Goal: Share content: Share content

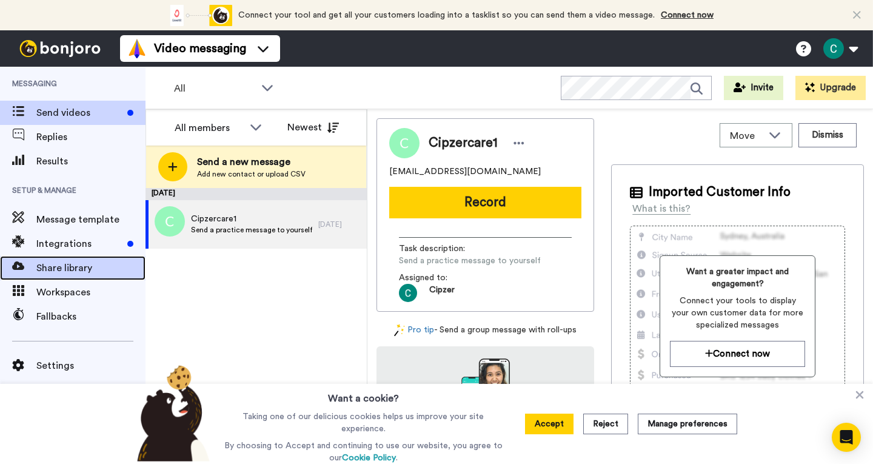
click at [64, 269] on span "Share library" at bounding box center [90, 268] width 109 height 15
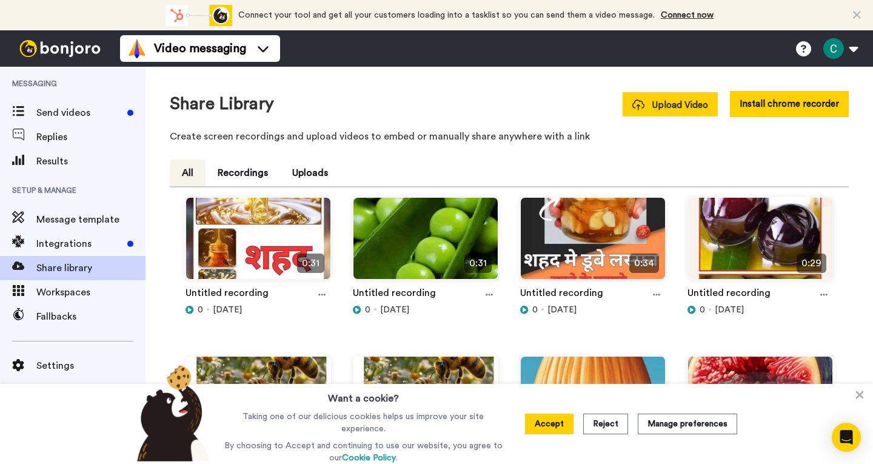
click at [665, 105] on span "Upload Video" at bounding box center [670, 105] width 76 height 13
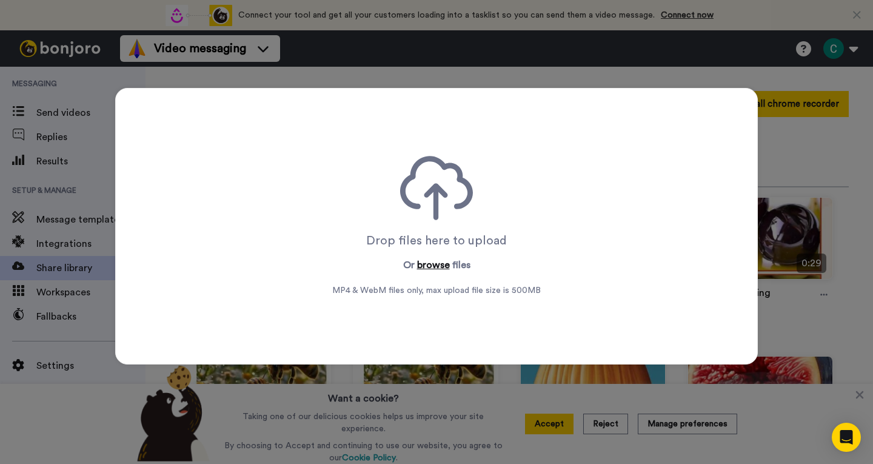
click at [423, 261] on button "browse" at bounding box center [433, 265] width 33 height 15
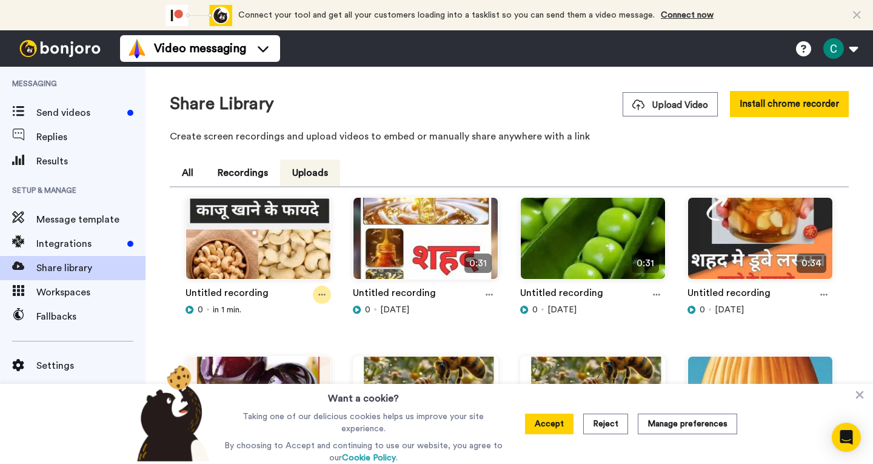
click at [322, 297] on icon at bounding box center [321, 294] width 7 height 8
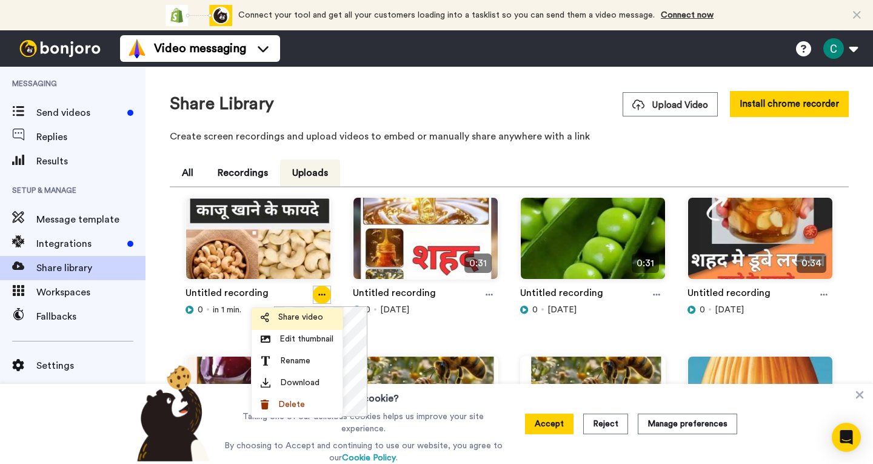
click at [313, 319] on span "Share video" at bounding box center [300, 317] width 45 height 12
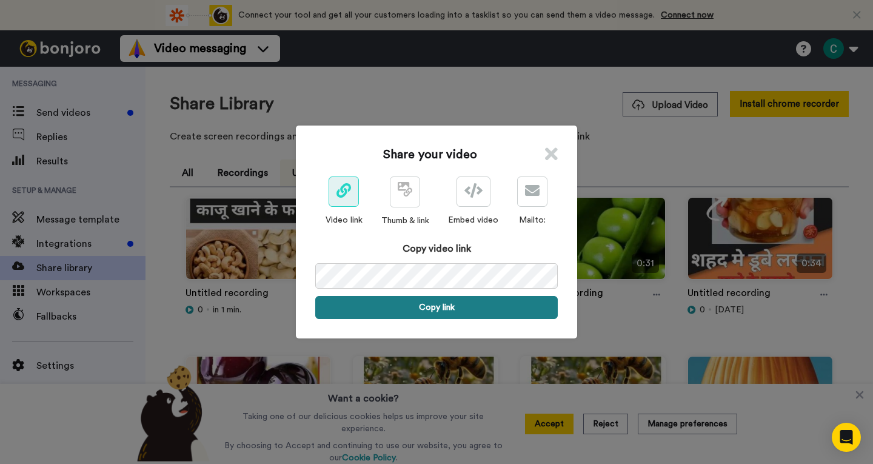
click at [444, 311] on button "Copy link" at bounding box center [436, 307] width 242 height 23
